Goal: Check status

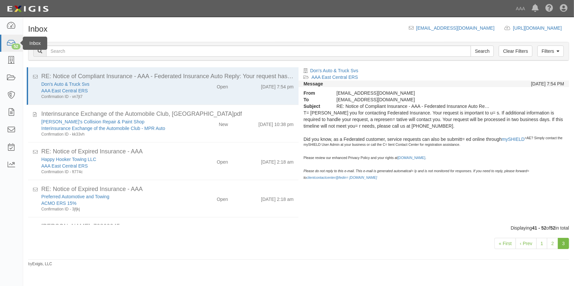
scroll to position [280, 0]
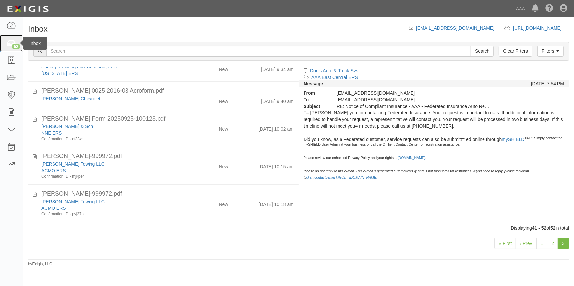
click at [13, 46] on div "52" at bounding box center [16, 47] width 9 height 6
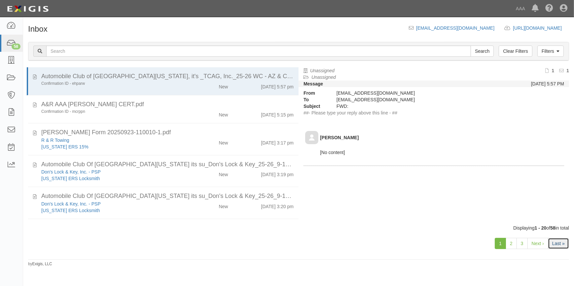
click at [555, 244] on link "Last »" at bounding box center [558, 243] width 21 height 11
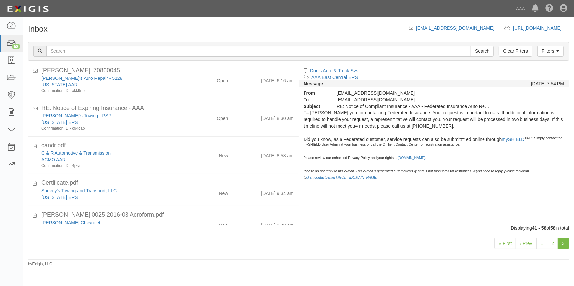
scroll to position [153, 0]
